Goal: Task Accomplishment & Management: Manage account settings

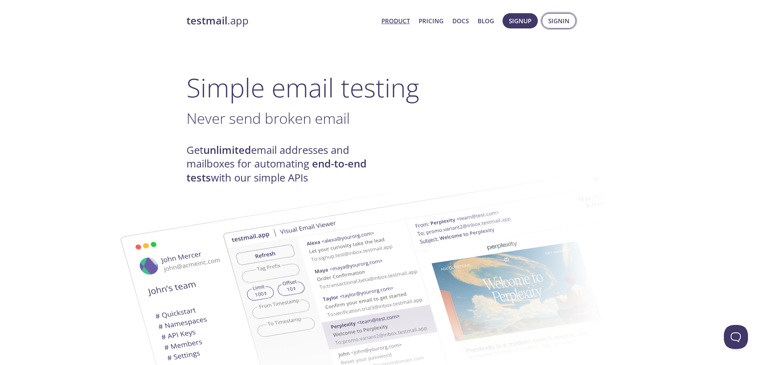
click at [552, 20] on span "Signin" at bounding box center [558, 21] width 21 height 10
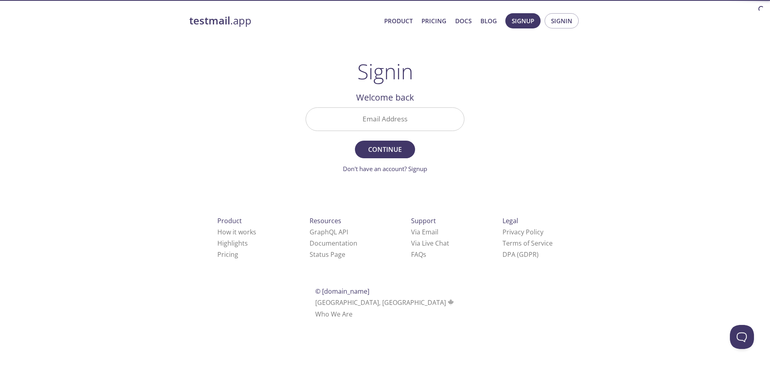
click at [410, 119] on input "Email Address" at bounding box center [385, 119] width 158 height 23
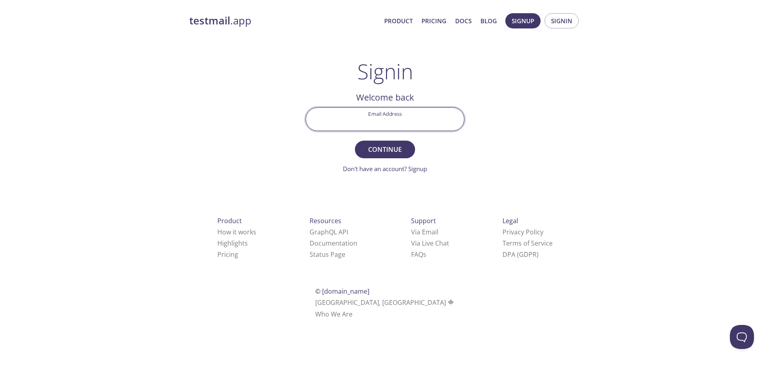
click at [491, 143] on div "testmail .app Product Pricing Docs Blog Signup Signin Signin Welcome back Email…" at bounding box center [385, 175] width 411 height 335
click at [440, 118] on input "Email Address" at bounding box center [385, 119] width 158 height 23
click at [0, 330] on com-1password-button at bounding box center [0, 330] width 0 height 0
click at [457, 159] on form "Email Address Continue Don't have an account? Signup" at bounding box center [385, 141] width 159 height 66
